Goal: Task Accomplishment & Management: Manage account settings

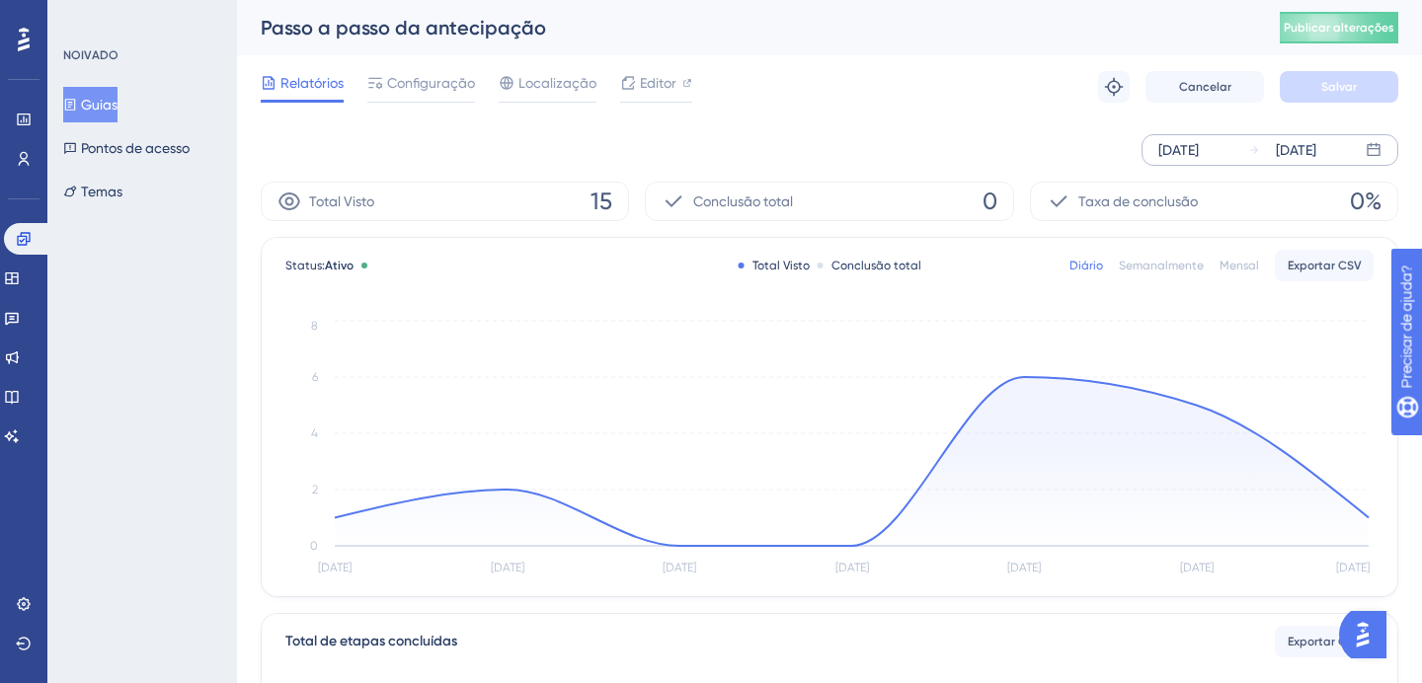
click at [1193, 142] on font "28 de agosto de 2025" at bounding box center [1178, 150] width 40 height 16
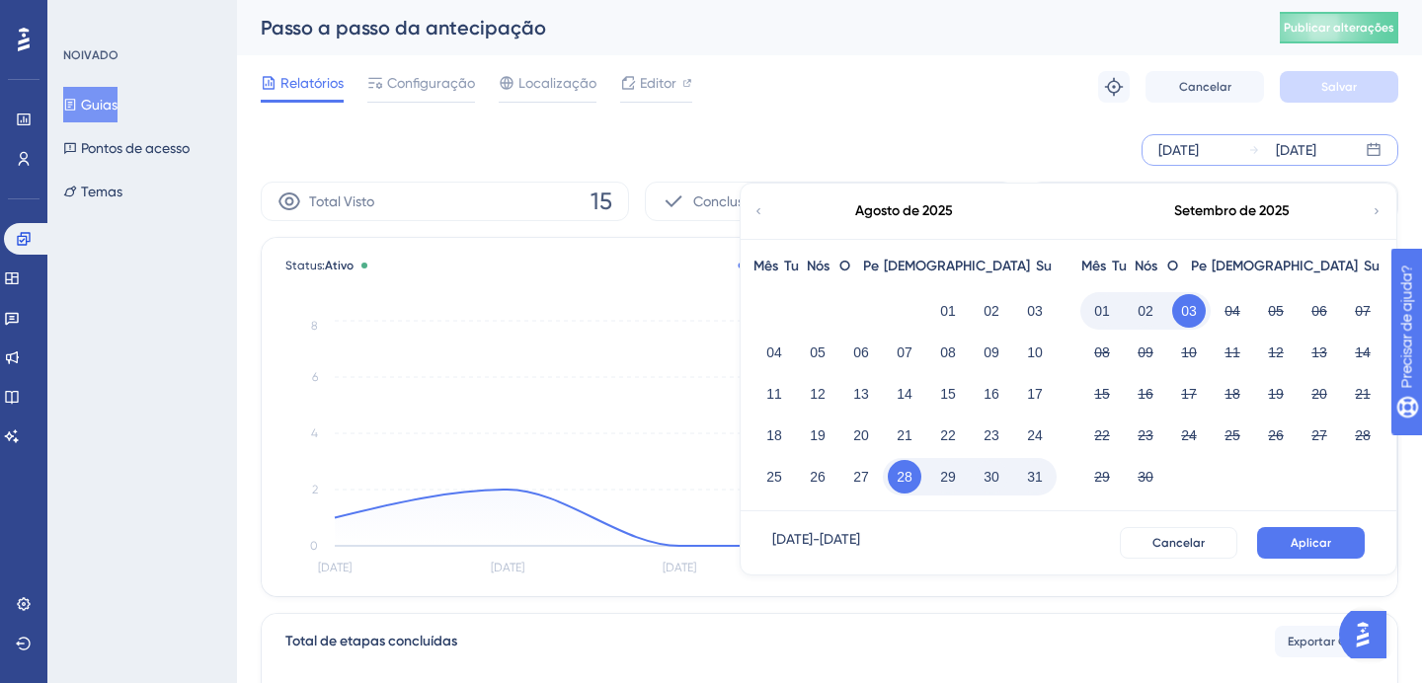
click at [934, 327] on div "01" at bounding box center [947, 311] width 43 height 38
click at [943, 321] on font "01" at bounding box center [948, 311] width 16 height 24
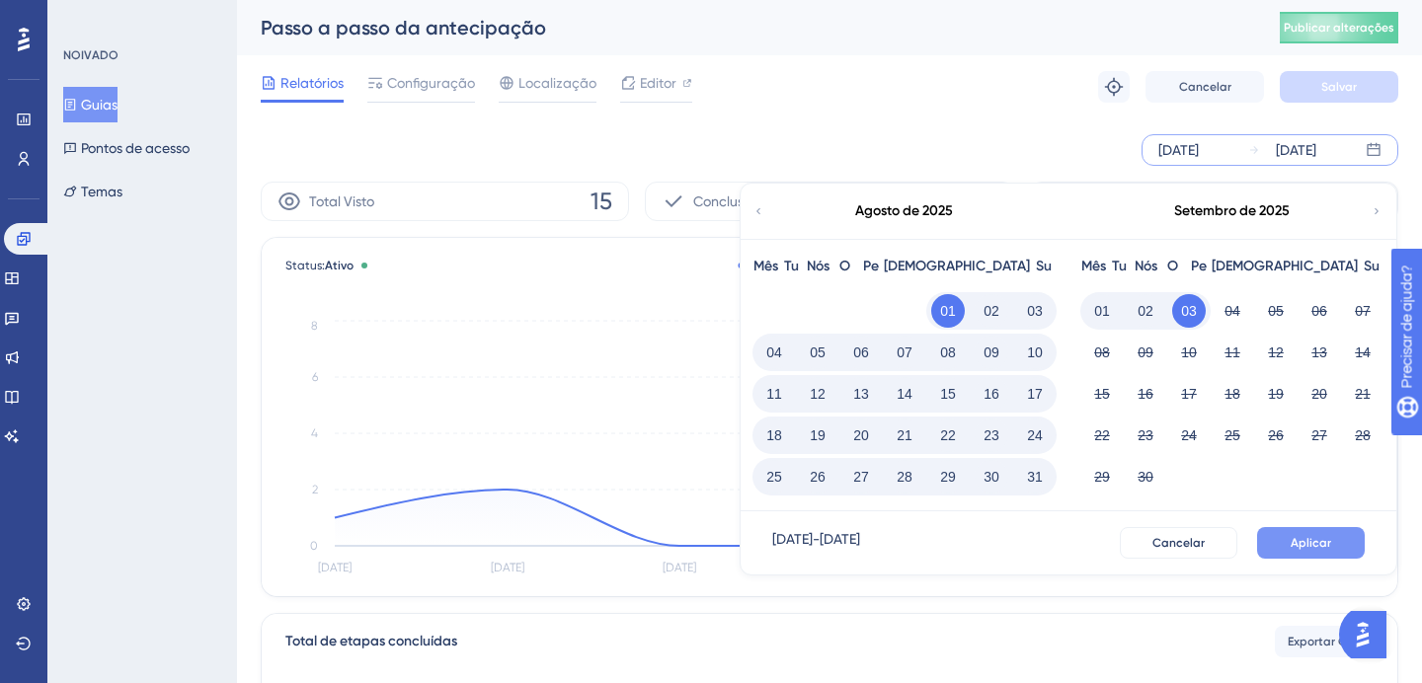
click at [1316, 556] on button "Aplicar" at bounding box center [1311, 543] width 108 height 32
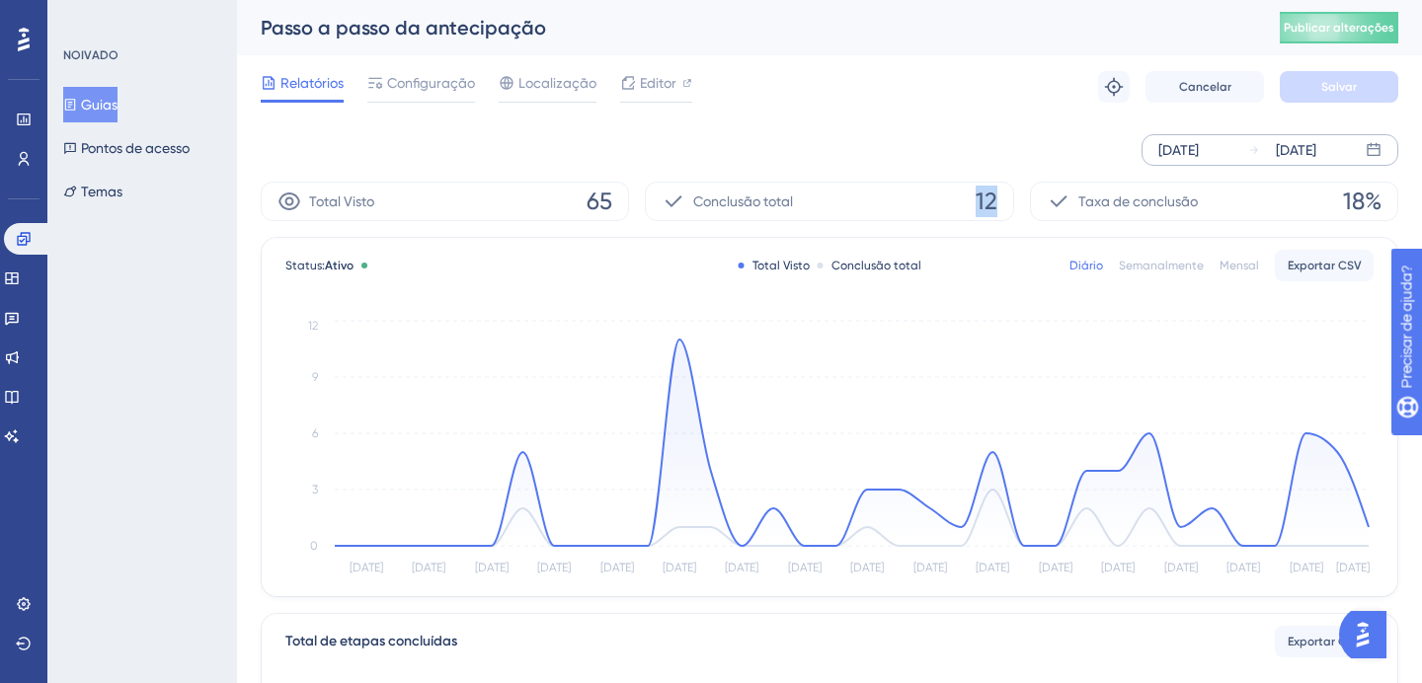
drag, startPoint x: 1000, startPoint y: 212, endPoint x: 972, endPoint y: 212, distance: 27.6
click at [972, 212] on div "Conclusão total 12" at bounding box center [829, 201] width 368 height 39
drag, startPoint x: 997, startPoint y: 219, endPoint x: 966, endPoint y: 203, distance: 35.3
click at [969, 203] on div "Conclusão total 12" at bounding box center [829, 201] width 368 height 39
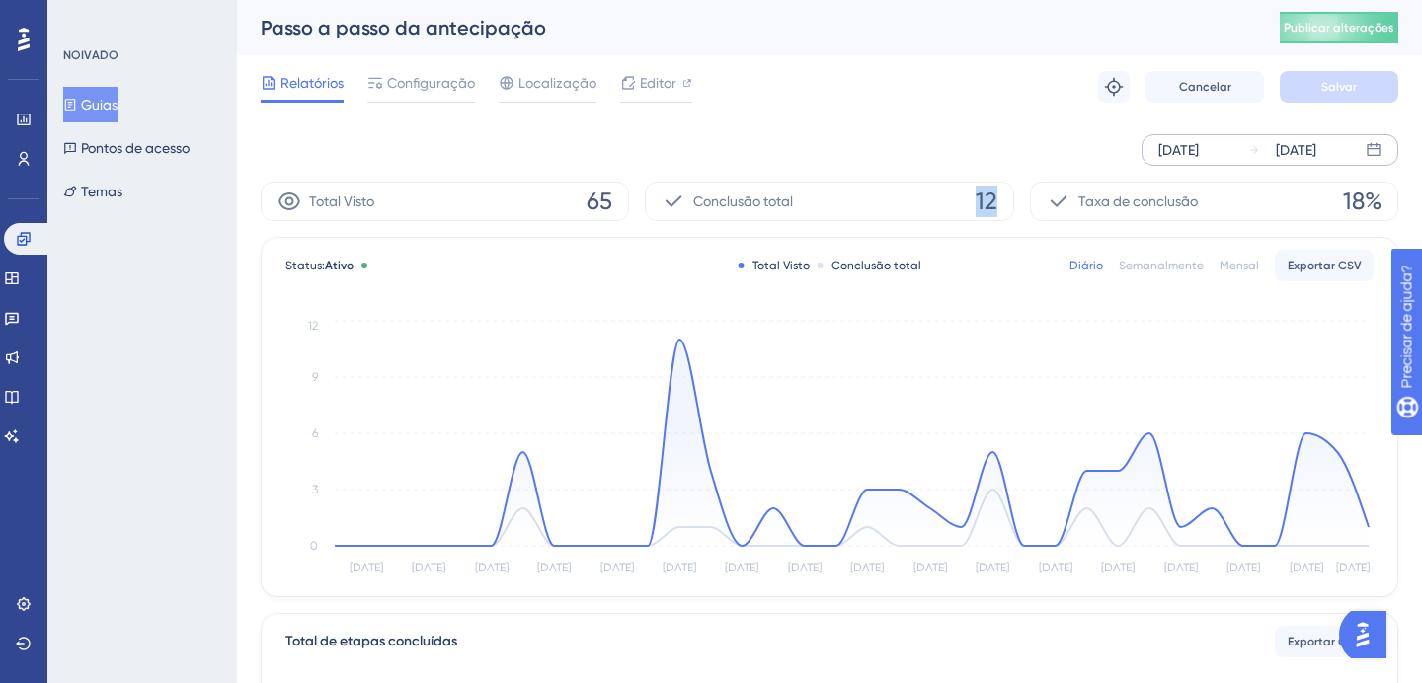
click at [966, 203] on div "Conclusão total 12" at bounding box center [829, 201] width 368 height 39
click at [76, 108] on icon at bounding box center [70, 105] width 11 height 12
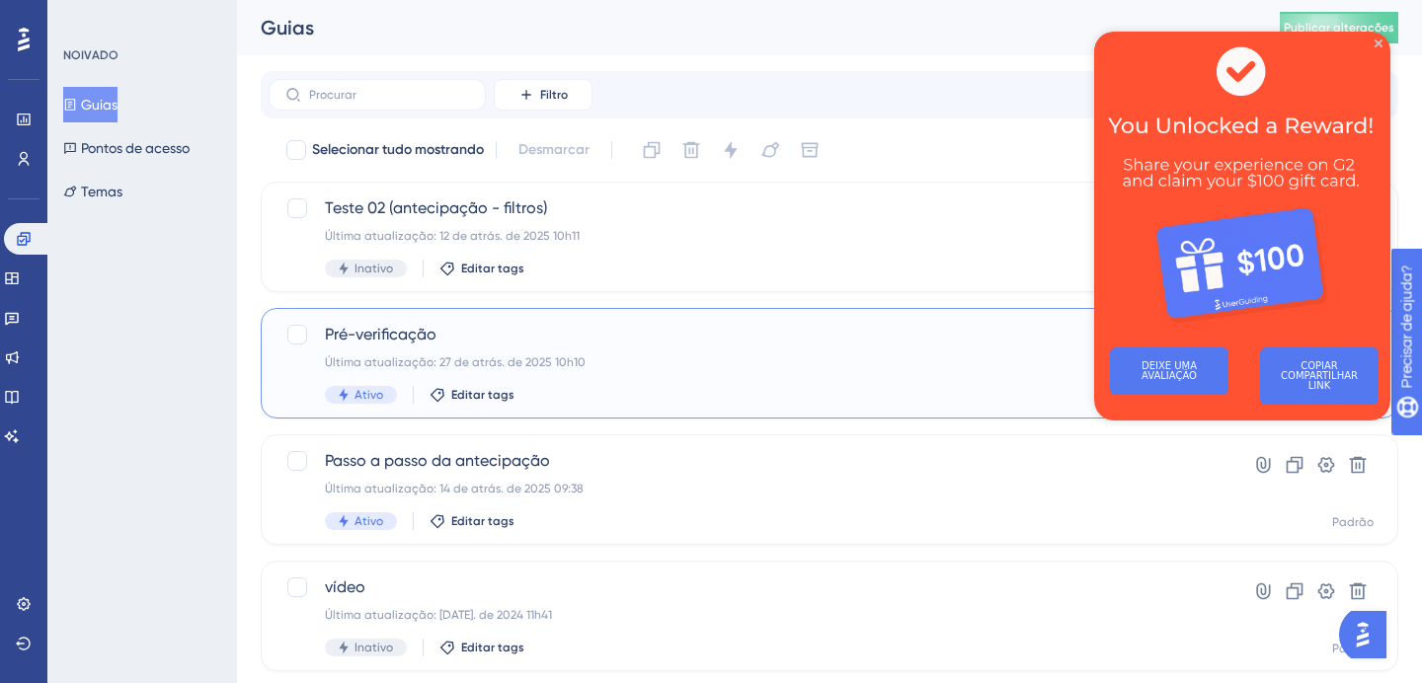
click at [572, 349] on div "Pré-verificação Última atualização: 27 de atrás. de 2025 10h10 Ativo Editar tags" at bounding box center [750, 363] width 851 height 81
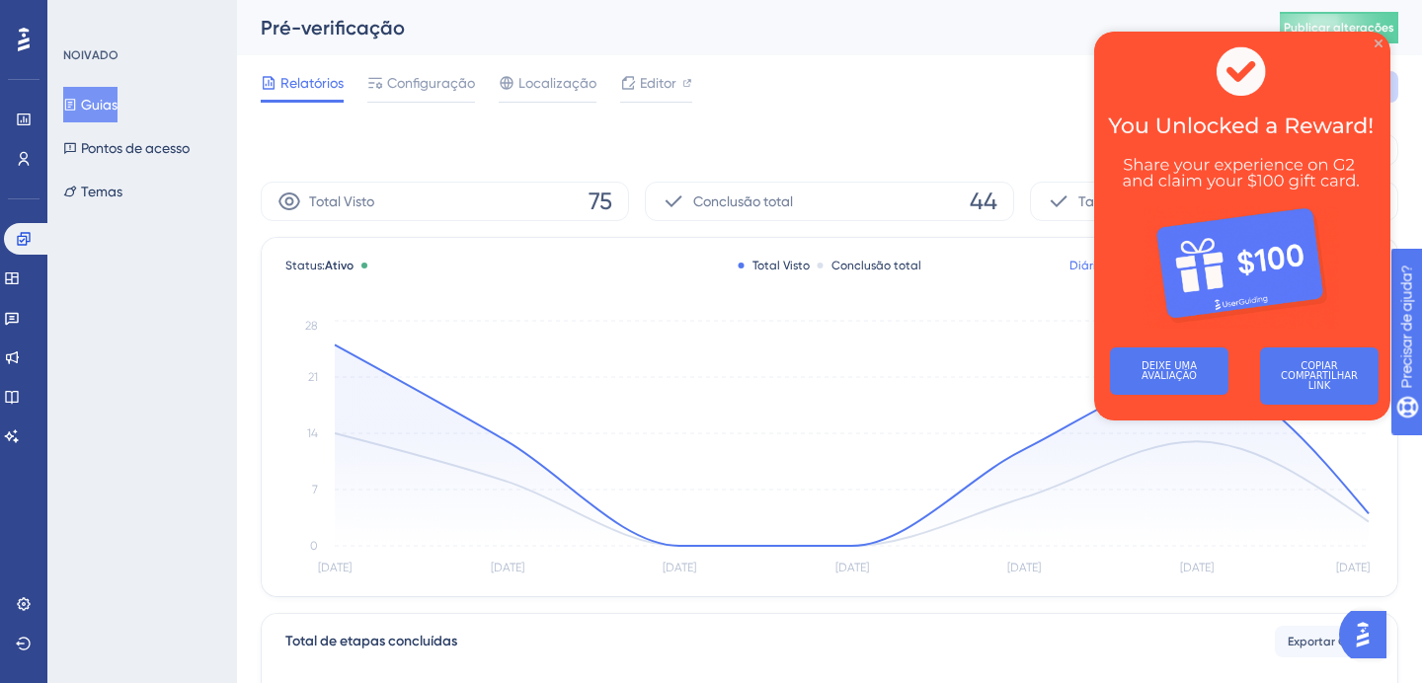
click at [1378, 43] on icon "Fechar visualização" at bounding box center [1378, 43] width 8 height 8
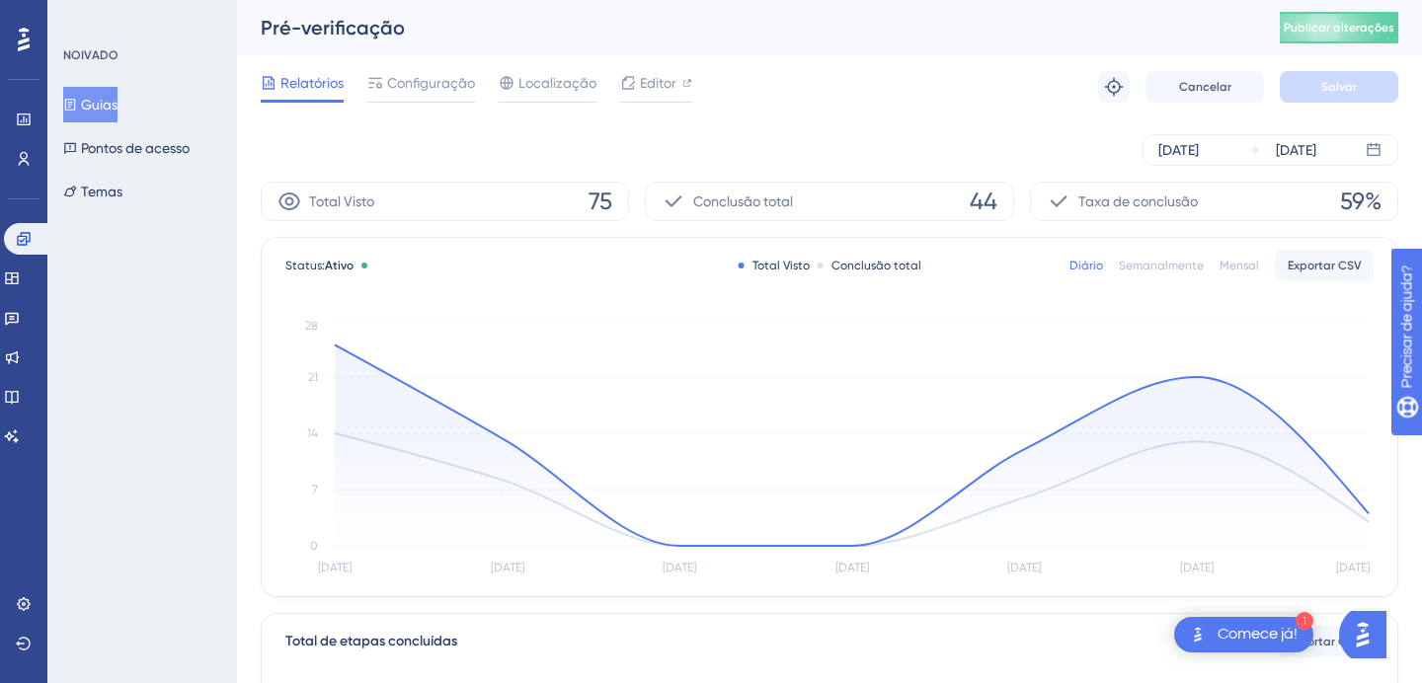
click at [24, 300] on div "Noivado Widgets Opinião Atualizações de produtos Base de conhecimento Assistent…" at bounding box center [23, 337] width 39 height 229
click at [20, 291] on link at bounding box center [12, 279] width 16 height 32
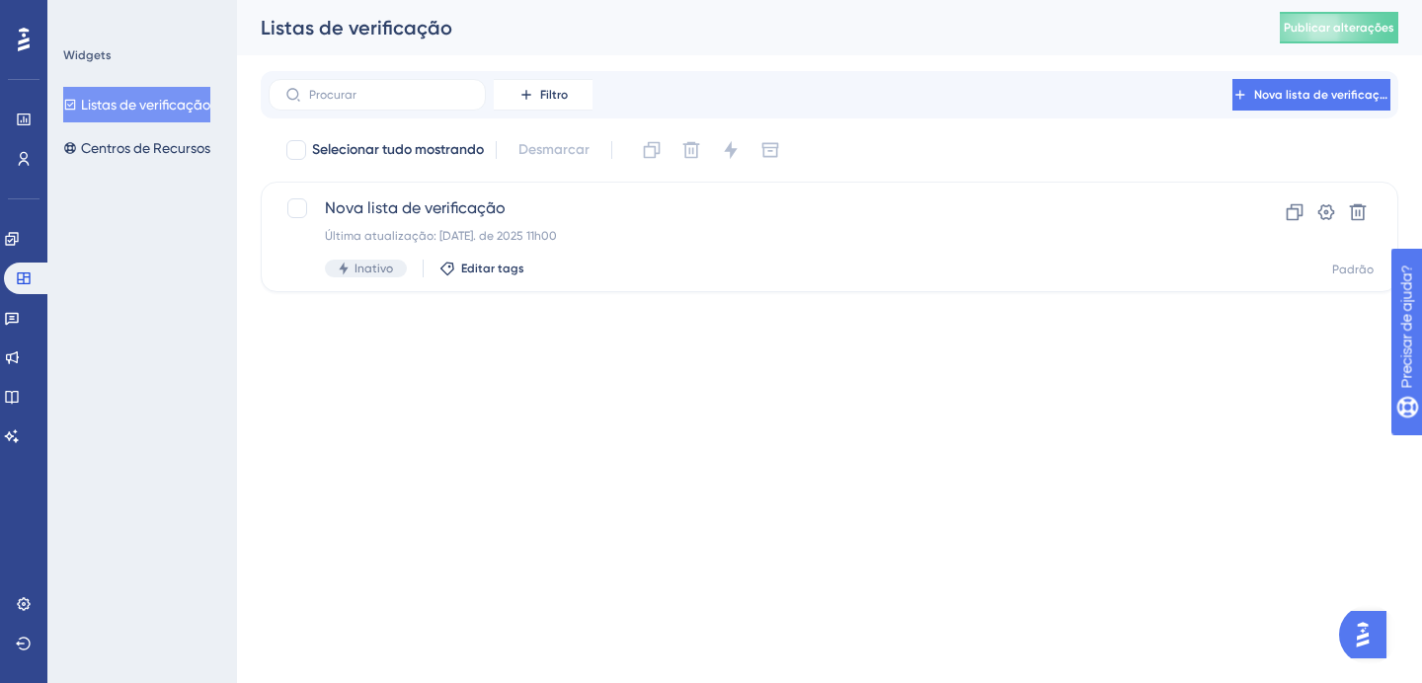
click at [23, 61] on div "Desempenho Usuários" at bounding box center [24, 114] width 32 height 119
click at [23, 45] on icon at bounding box center [24, 40] width 12 height 24
click at [23, 38] on icon at bounding box center [24, 40] width 12 height 26
click at [20, 245] on icon at bounding box center [12, 239] width 16 height 16
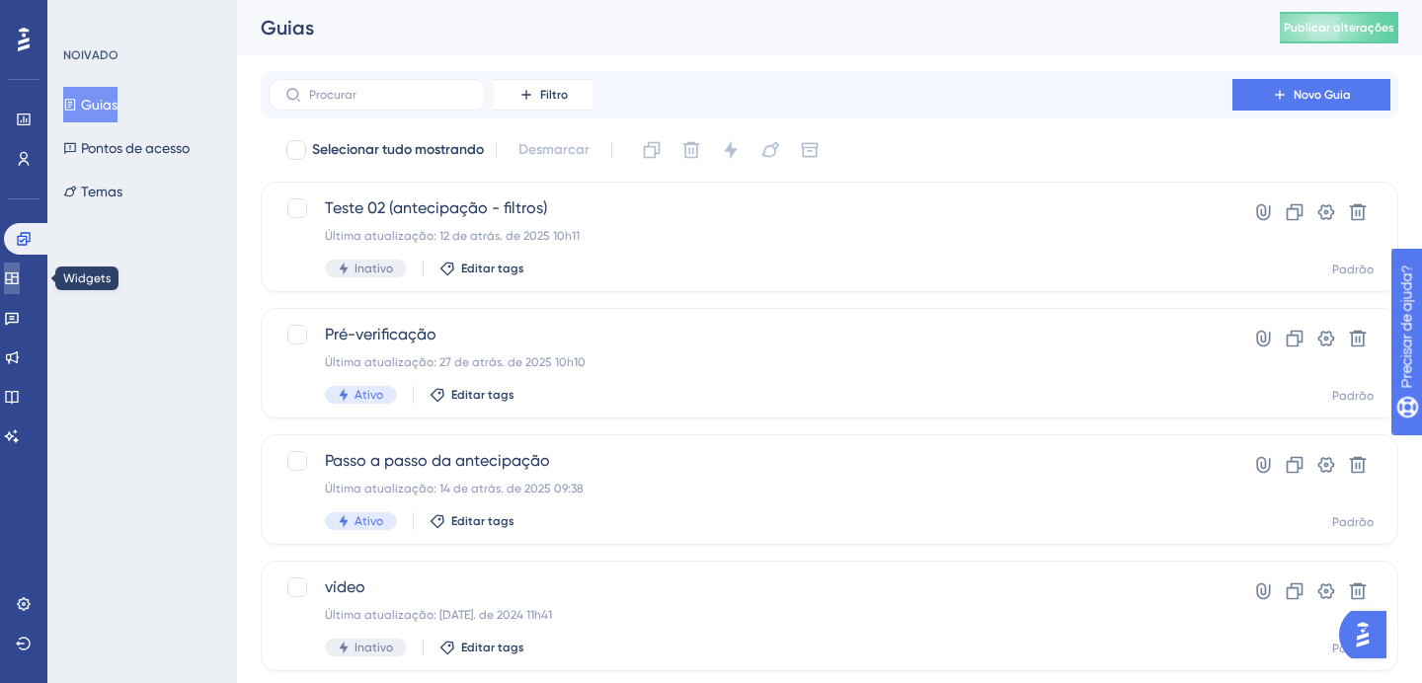
click at [20, 277] on icon at bounding box center [12, 279] width 16 height 16
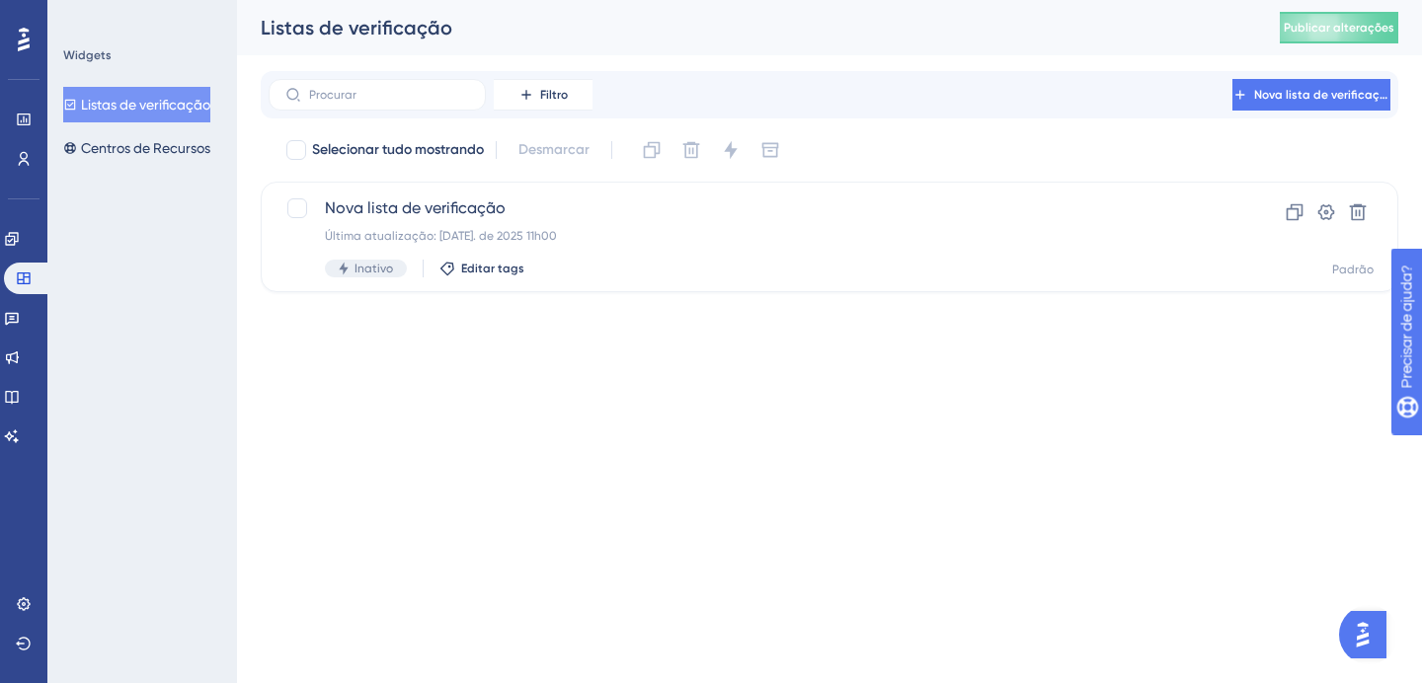
click at [13, 52] on div at bounding box center [24, 40] width 32 height 32
click at [15, 52] on div at bounding box center [24, 40] width 32 height 32
click at [18, 51] on icon at bounding box center [24, 40] width 12 height 24
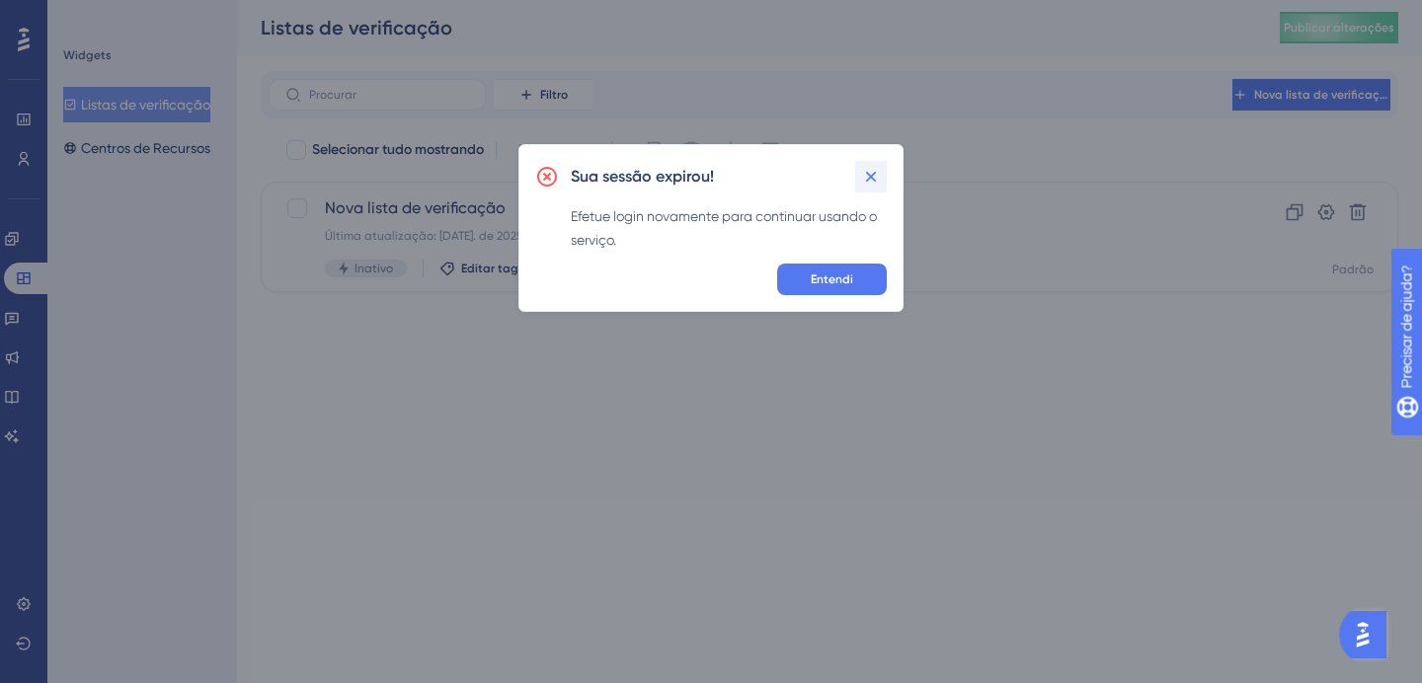
click at [874, 180] on icon at bounding box center [871, 177] width 11 height 11
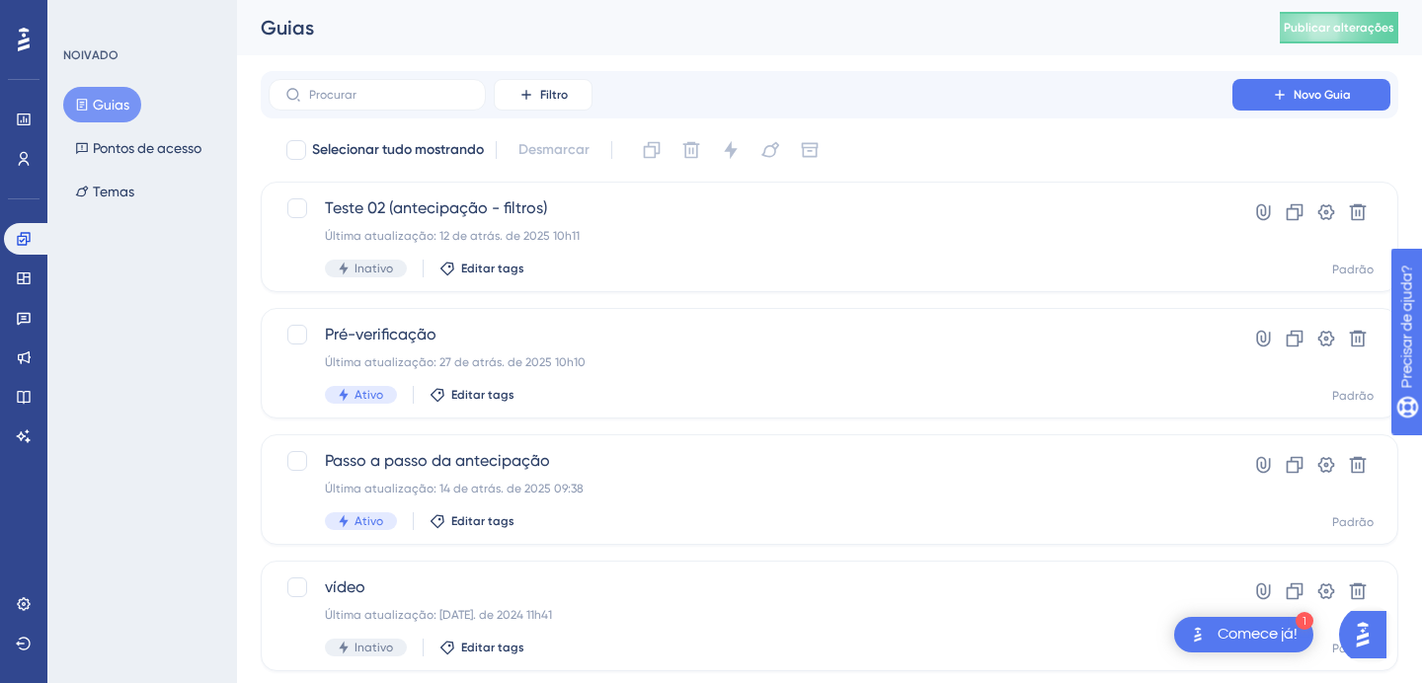
click at [410, 24] on div "Guias" at bounding box center [745, 28] width 969 height 28
click at [31, 654] on button at bounding box center [23, 644] width 39 height 32
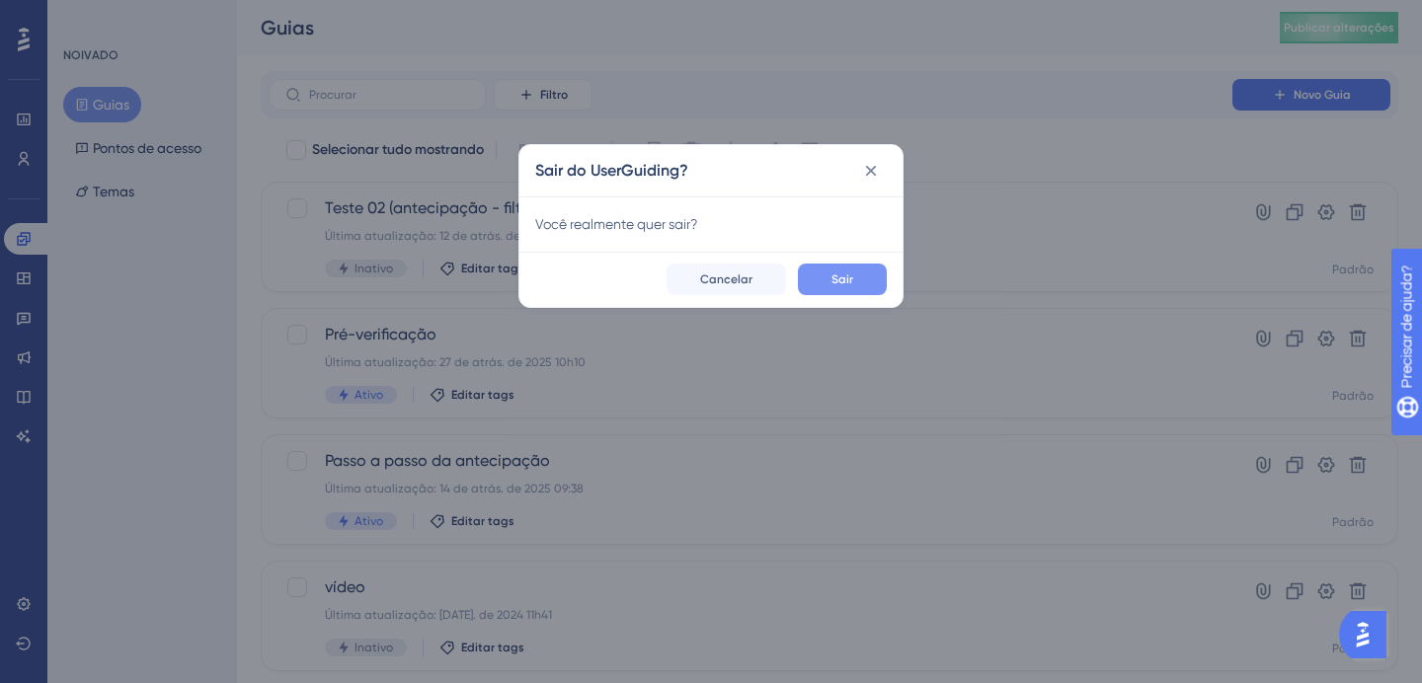
click at [839, 281] on font "Sair" at bounding box center [842, 279] width 22 height 14
